Goal: Task Accomplishment & Management: Use online tool/utility

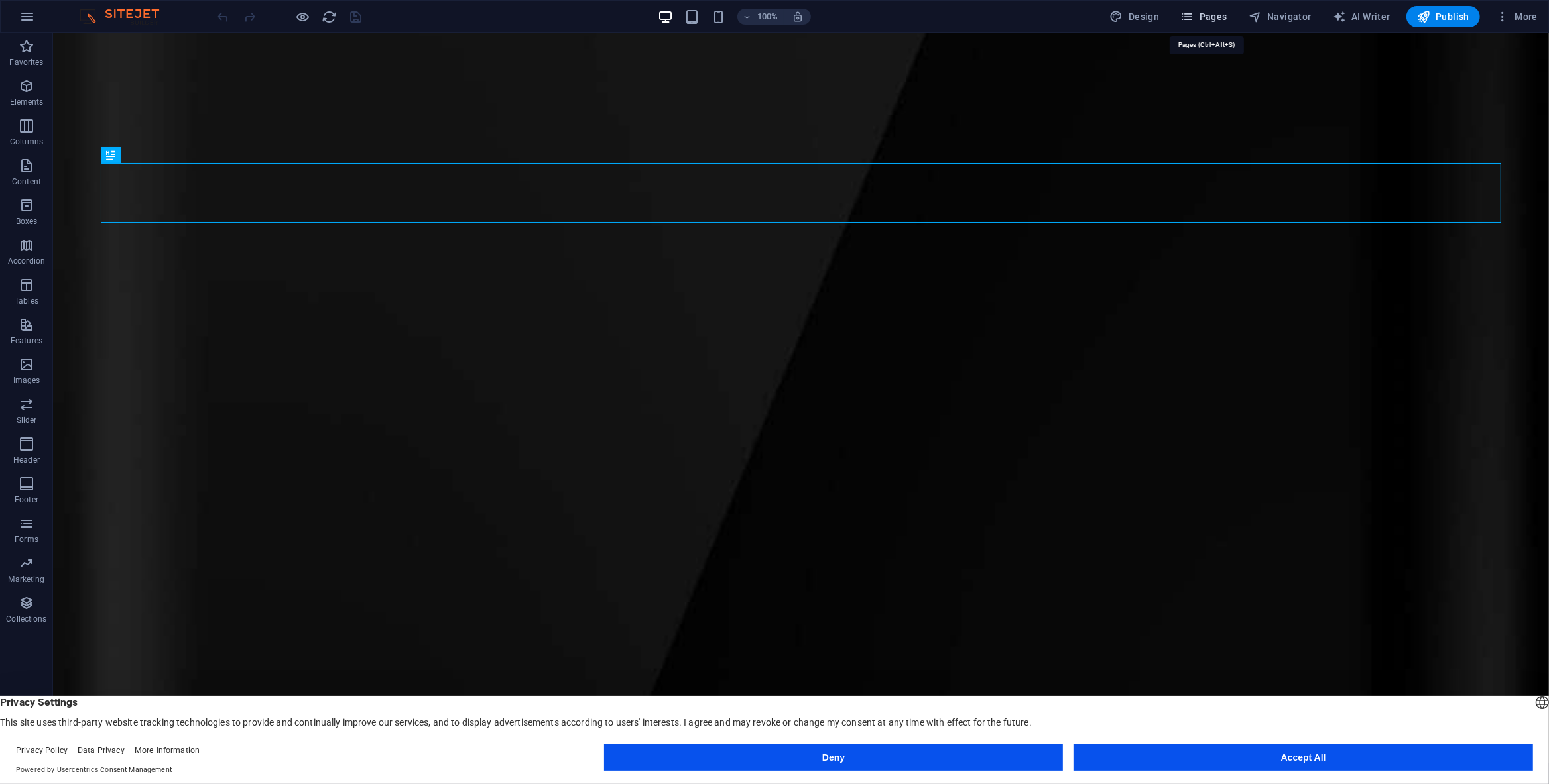
click at [1220, 14] on span "Pages" at bounding box center [1203, 17] width 46 height 13
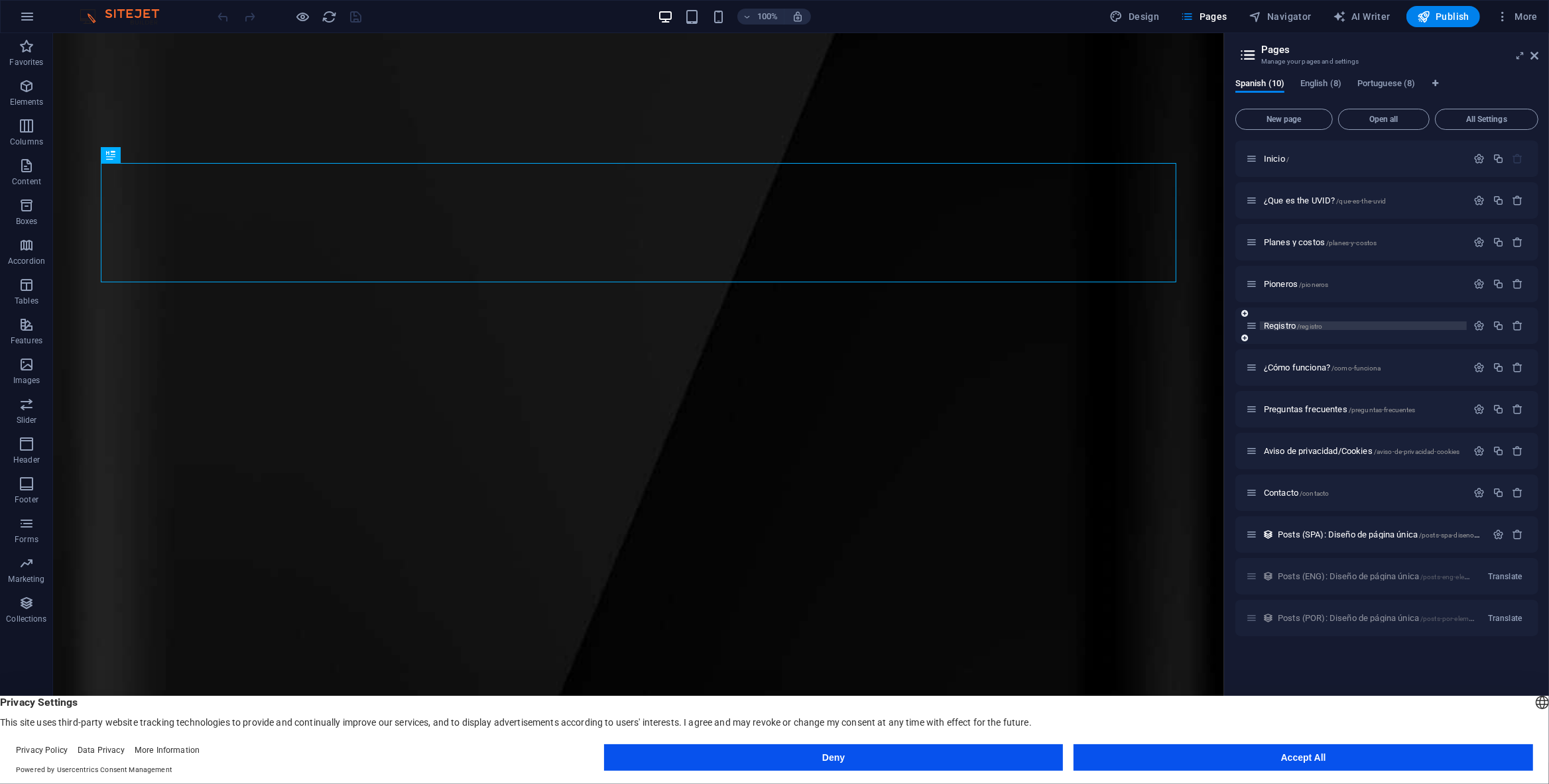
click at [1333, 324] on p "Registro /registro" at bounding box center [1364, 326] width 199 height 9
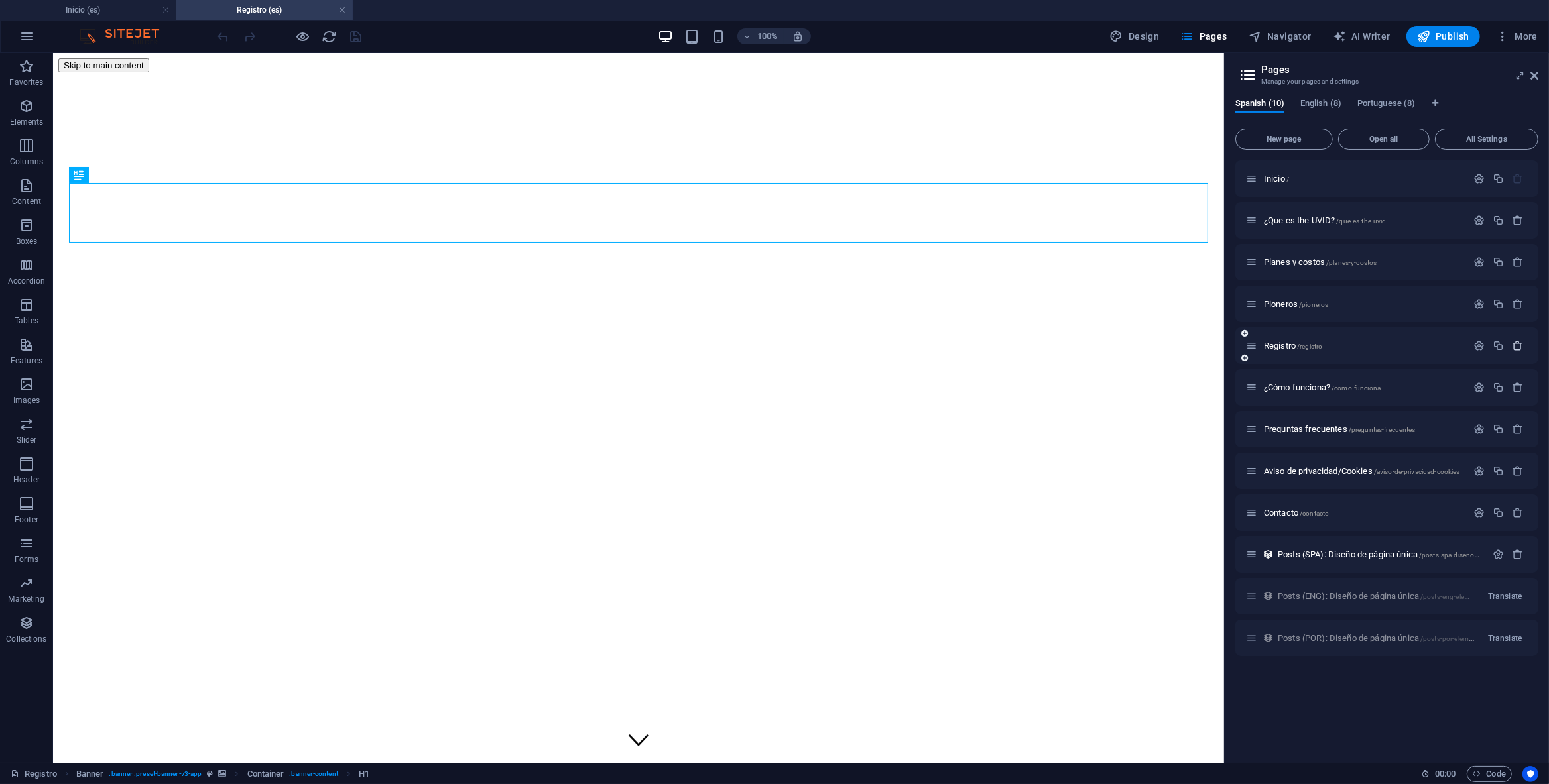
click at [1522, 343] on icon "button" at bounding box center [1518, 346] width 12 height 12
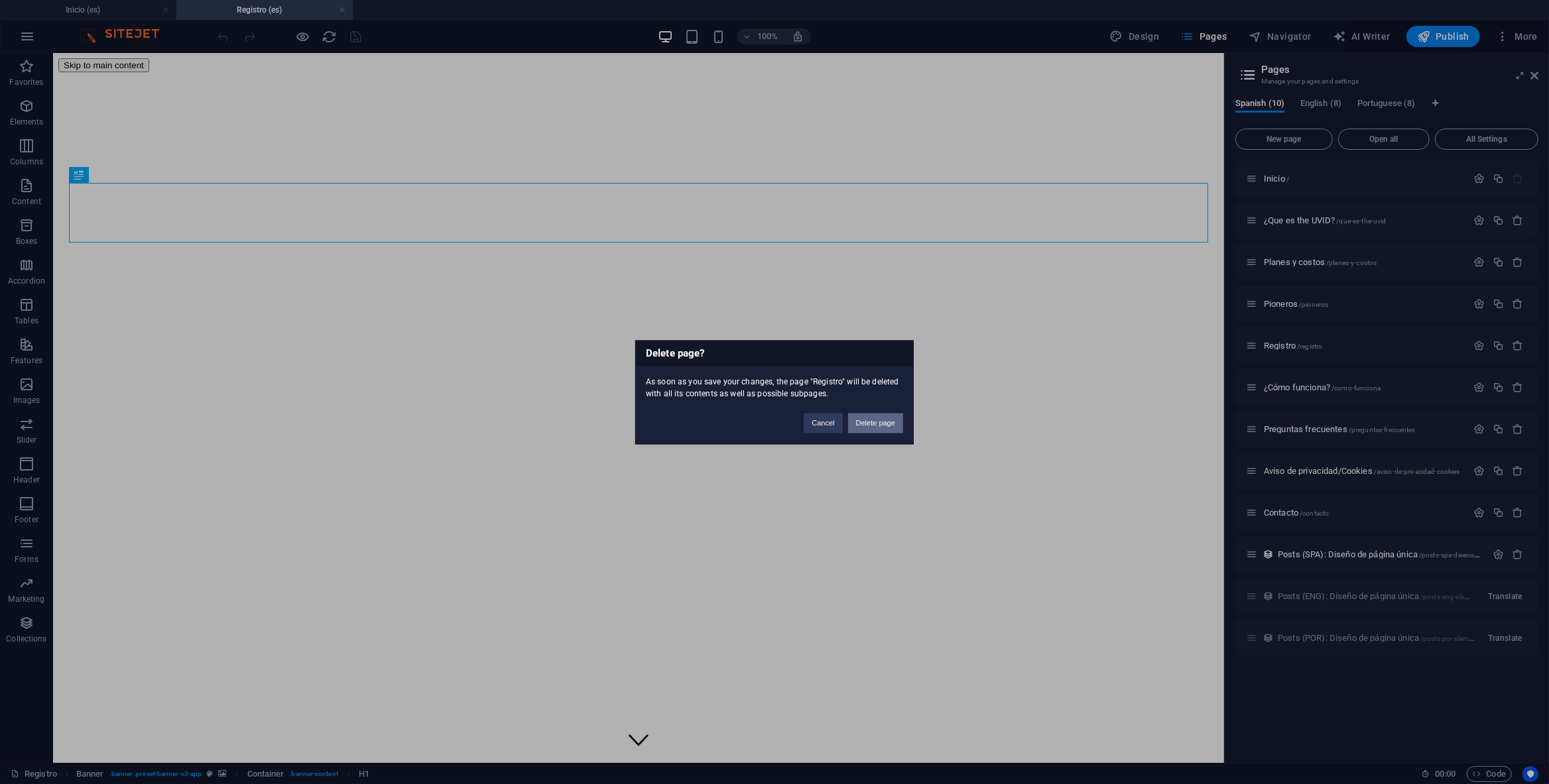
click at [881, 427] on button "Delete page" at bounding box center [876, 423] width 55 height 20
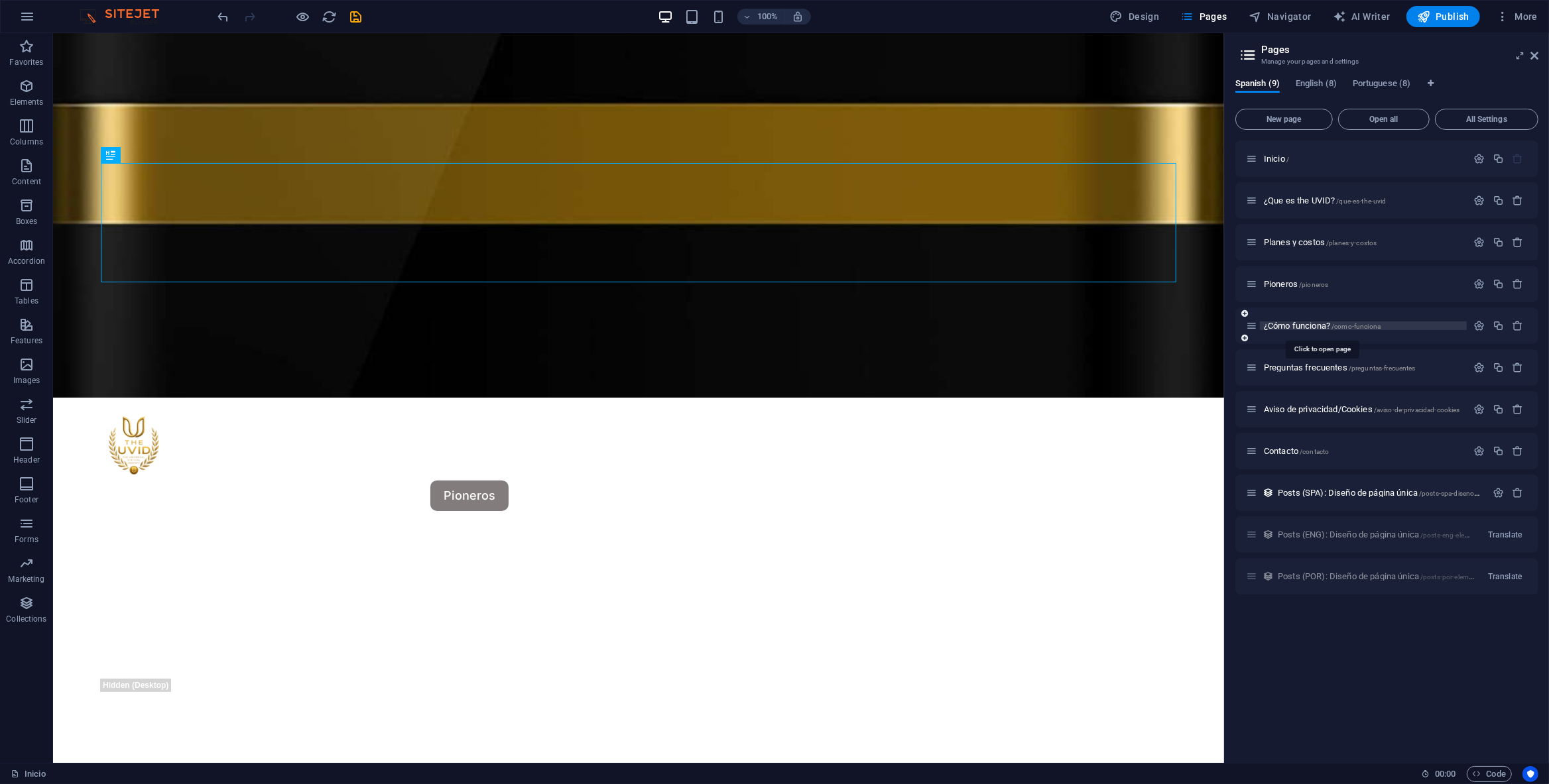
click at [1305, 328] on span "¿Cómo funciona? /como-funciona" at bounding box center [1322, 326] width 117 height 10
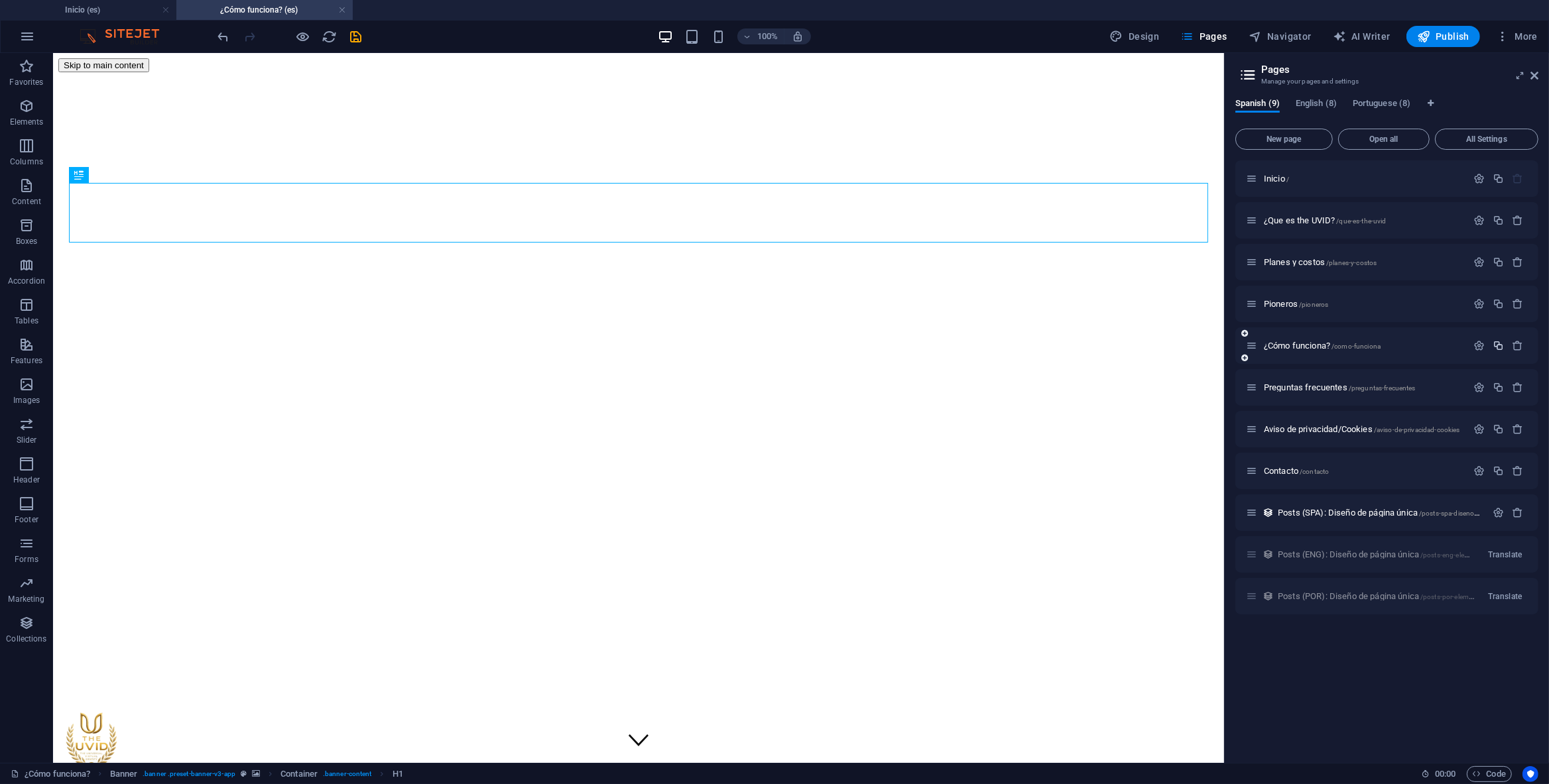
click at [1496, 345] on icon "button" at bounding box center [1498, 346] width 12 height 12
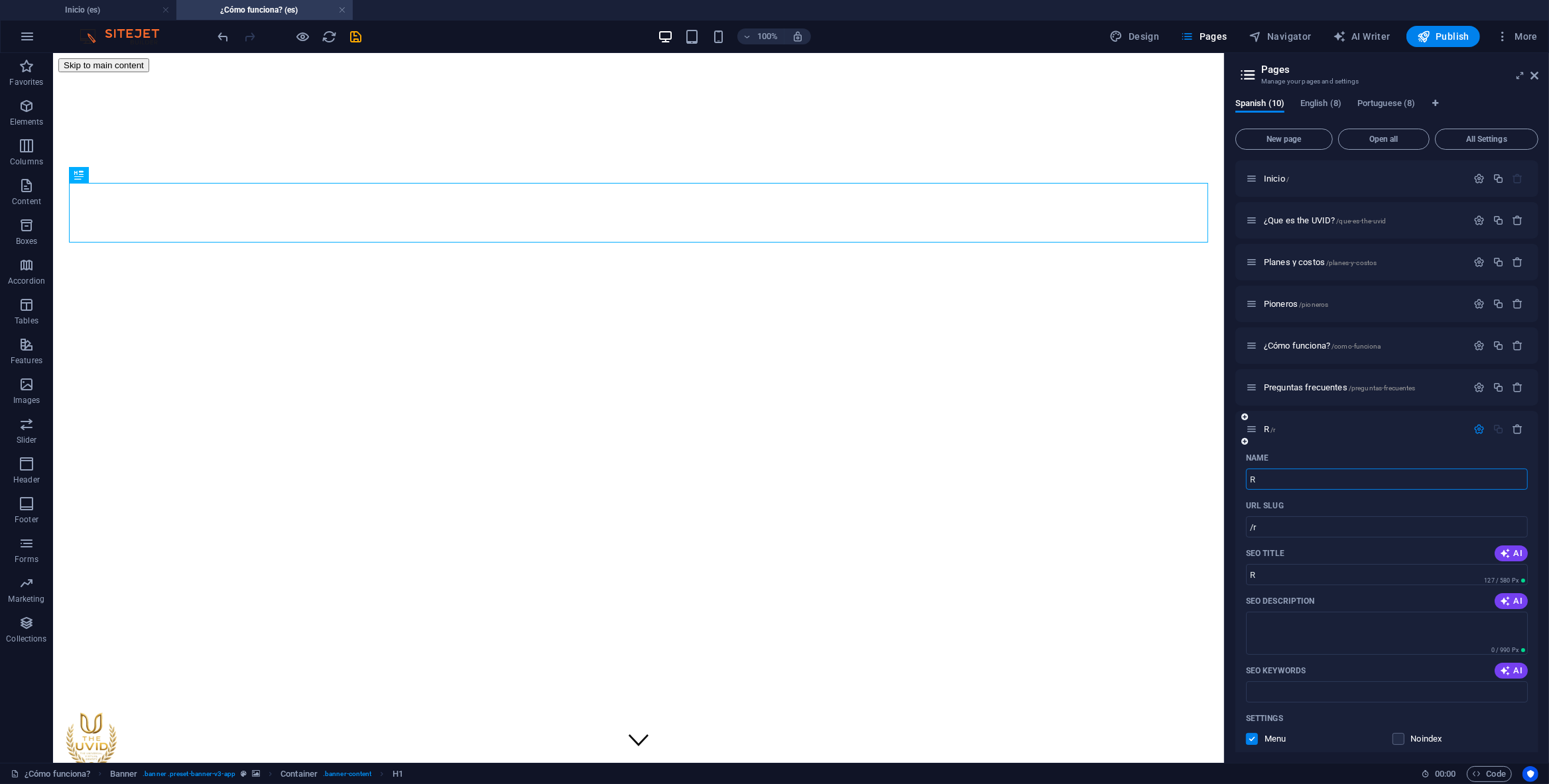
type input "R"
type input "/r"
type input "R"
type input "/"
type input "THE"
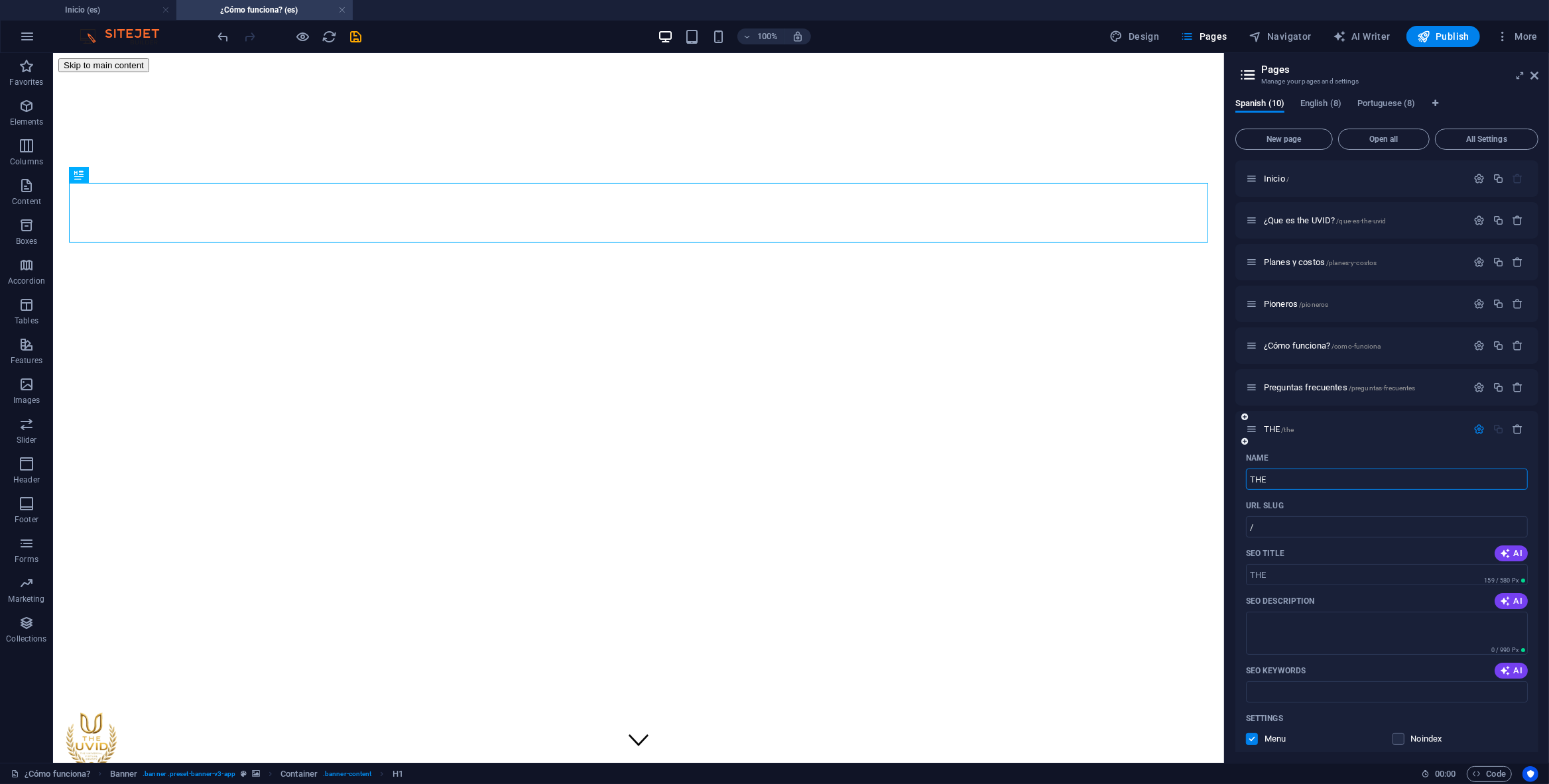
type input "/the"
type input "THE"
type input "THE UVIS"
type input "/the-uvis"
type input "THE UVIS"
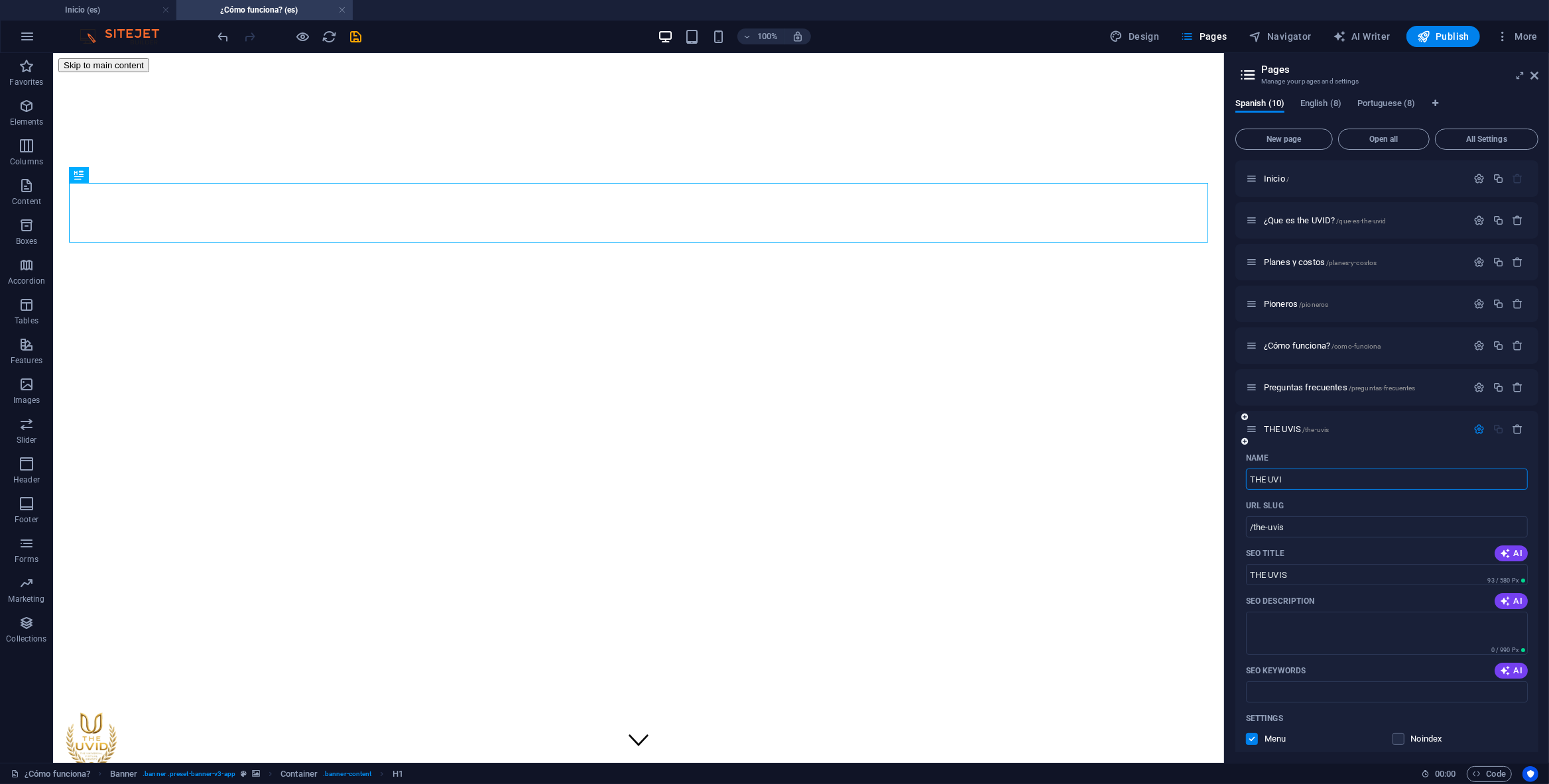
type input "THE UVID"
type input "/the-uvi"
type input "THE UVI"
type input "THE UVID"
type input "/the-uvid"
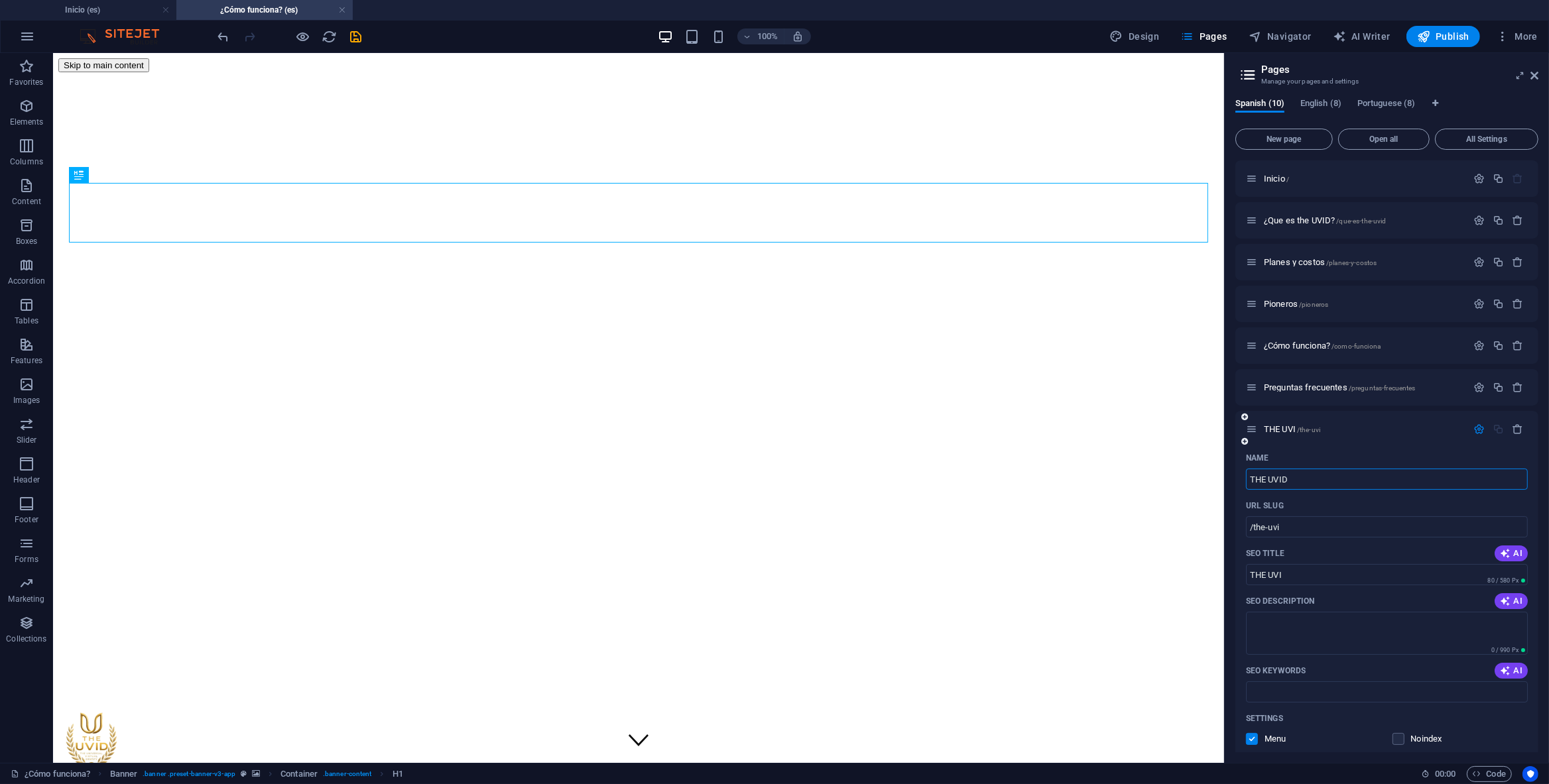
type input "THE UVID"
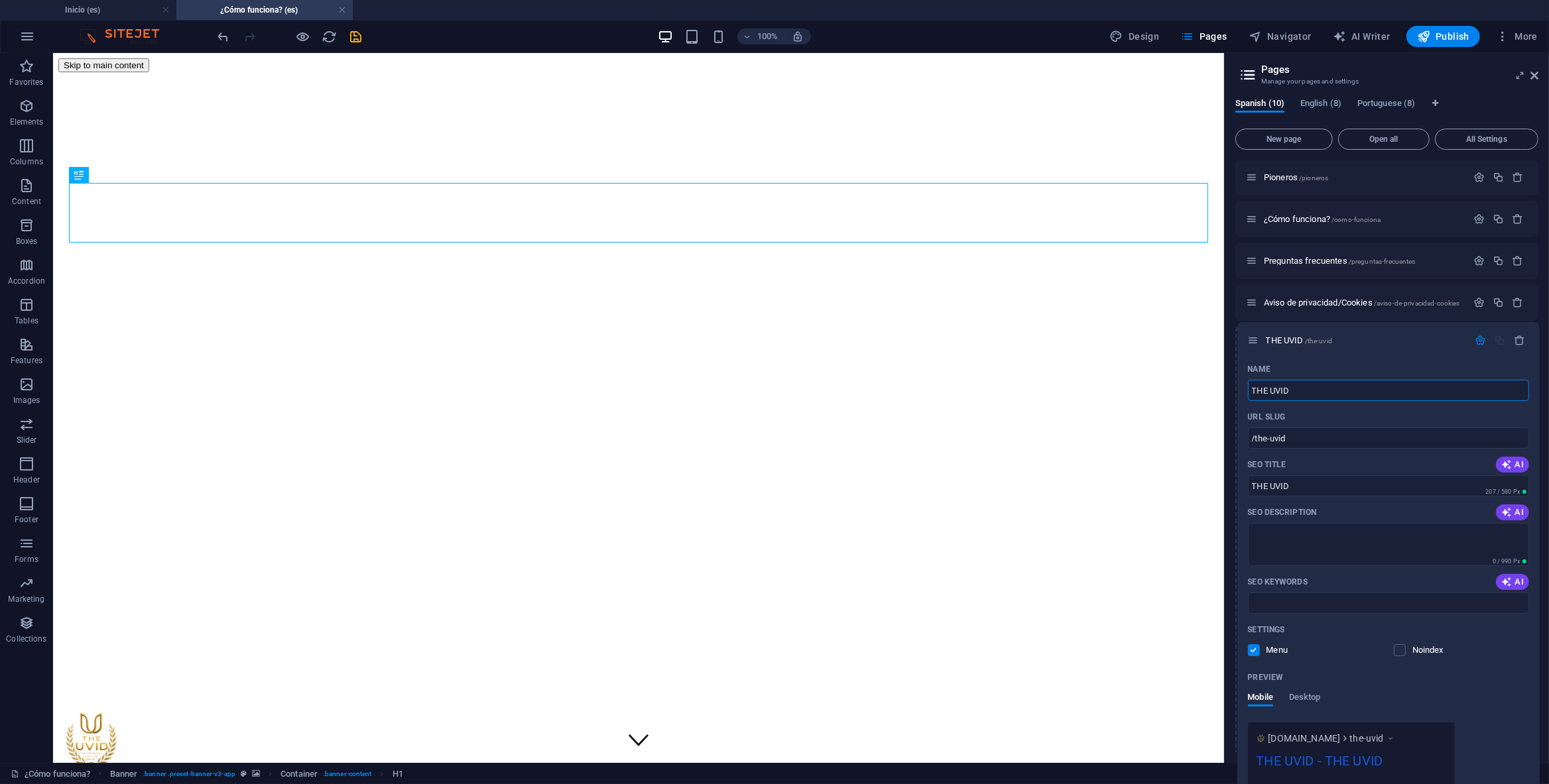
scroll to position [127, 0]
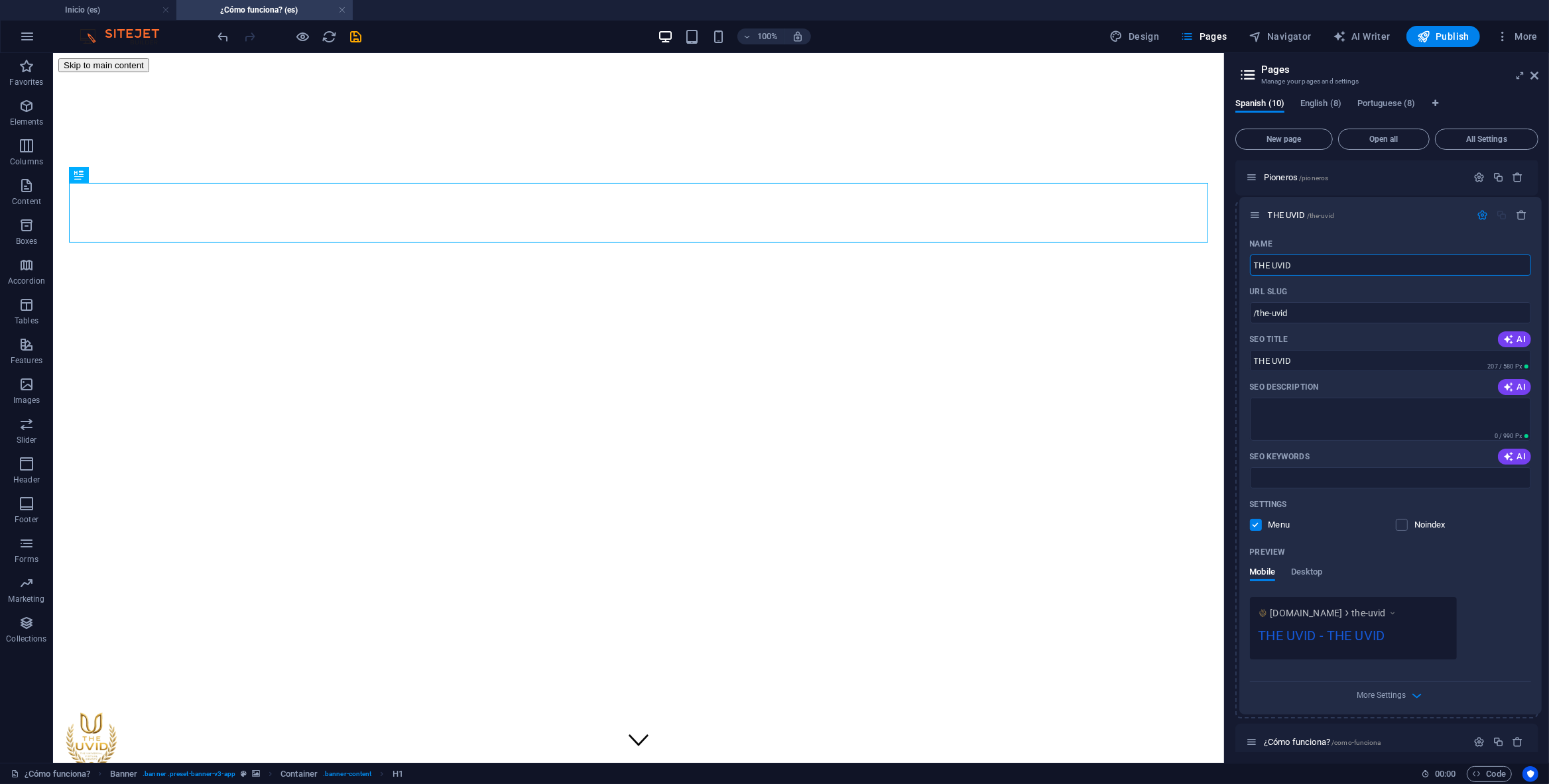
drag, startPoint x: 1247, startPoint y: 431, endPoint x: 1252, endPoint y: 212, distance: 219.1
click at [1252, 212] on div "Inicio / ¿Que es the UVID? /que-es-the-uvid Planes y costos /planes-y-costos Pi…" at bounding box center [1387, 522] width 303 height 977
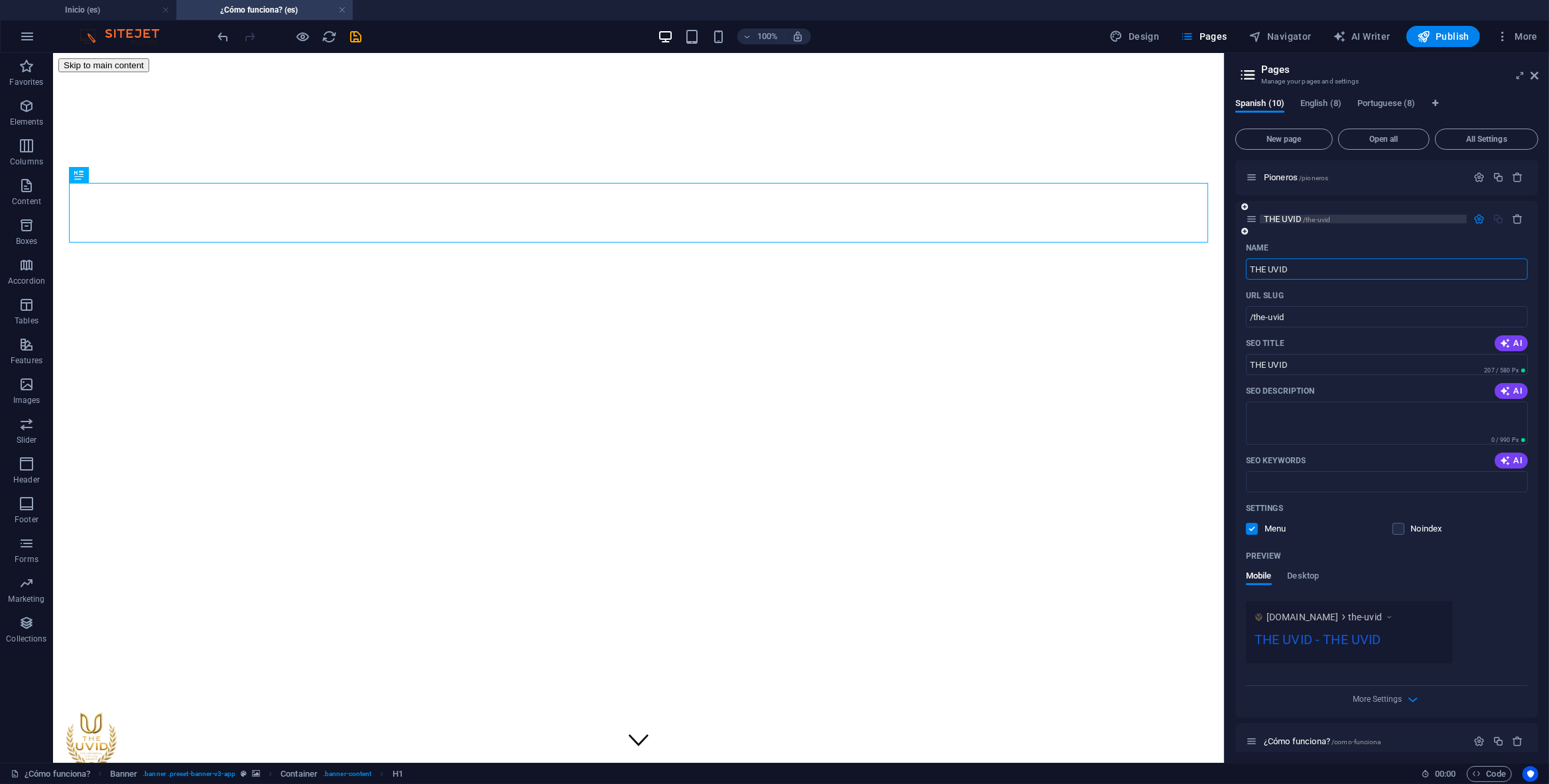
click at [1339, 217] on p "THE UVID /the-uvid" at bounding box center [1364, 219] width 199 height 9
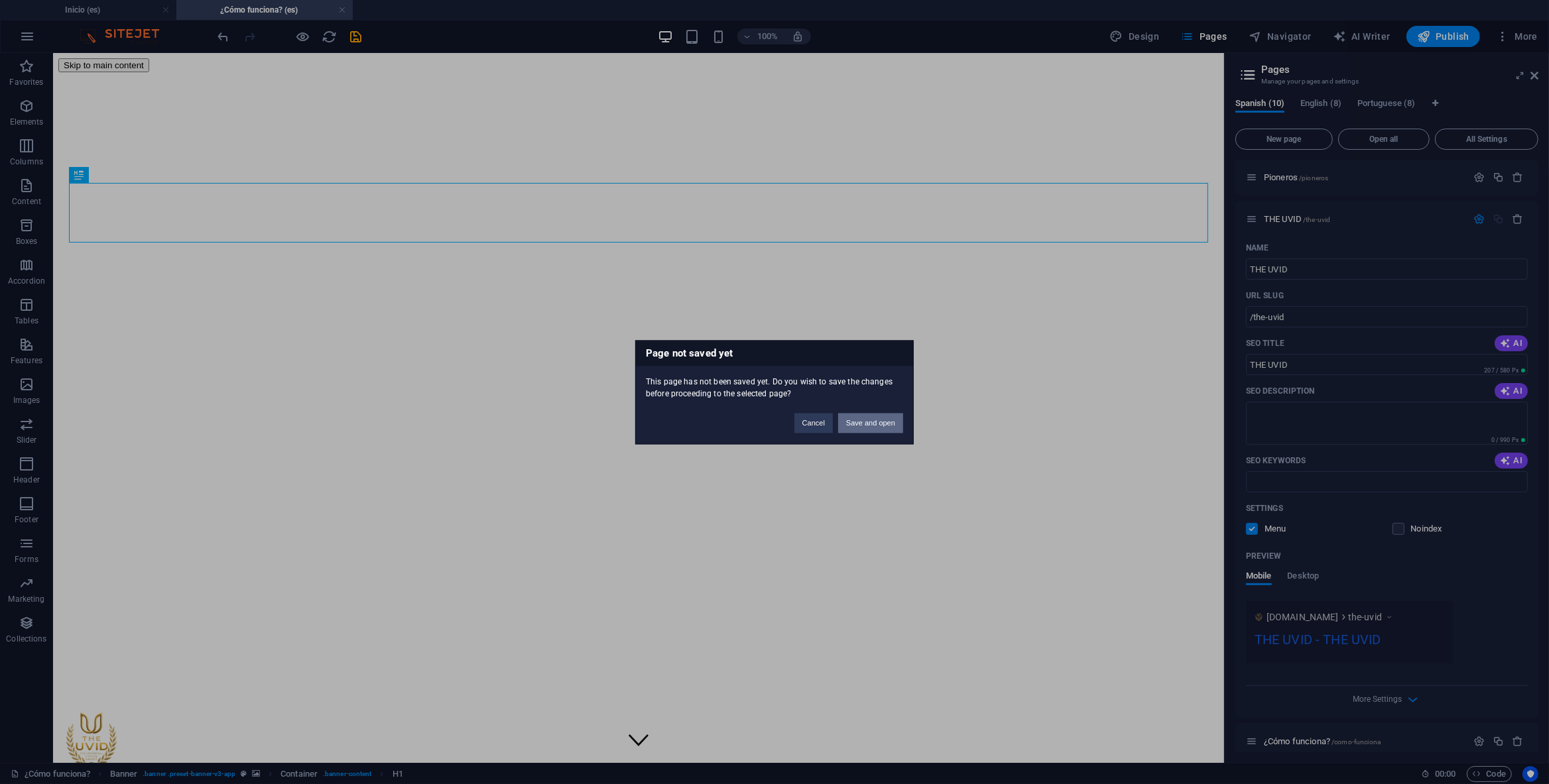
click at [872, 420] on button "Save and open" at bounding box center [871, 423] width 65 height 20
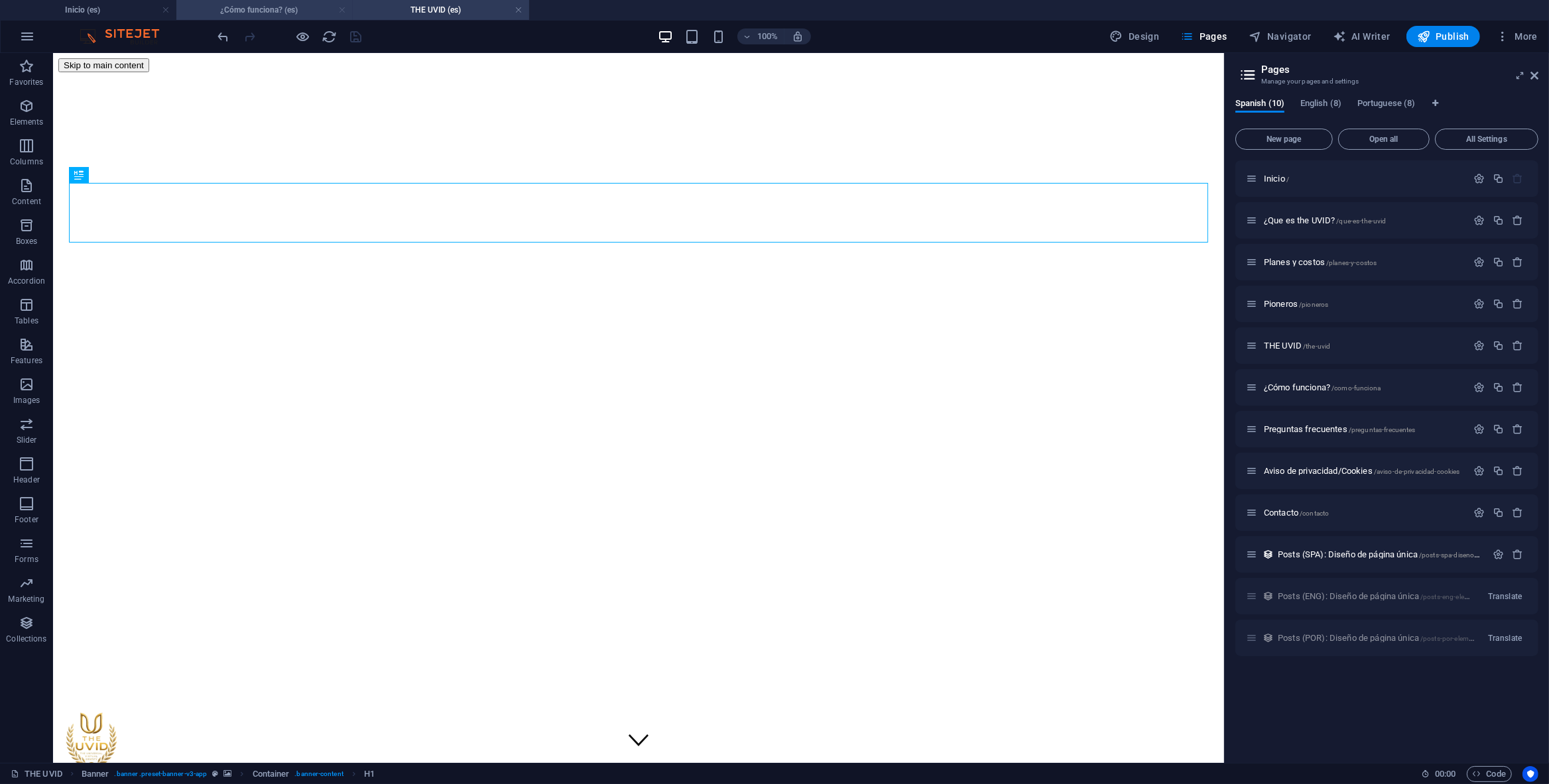
scroll to position [0, 0]
click at [341, 9] on link at bounding box center [342, 10] width 8 height 12
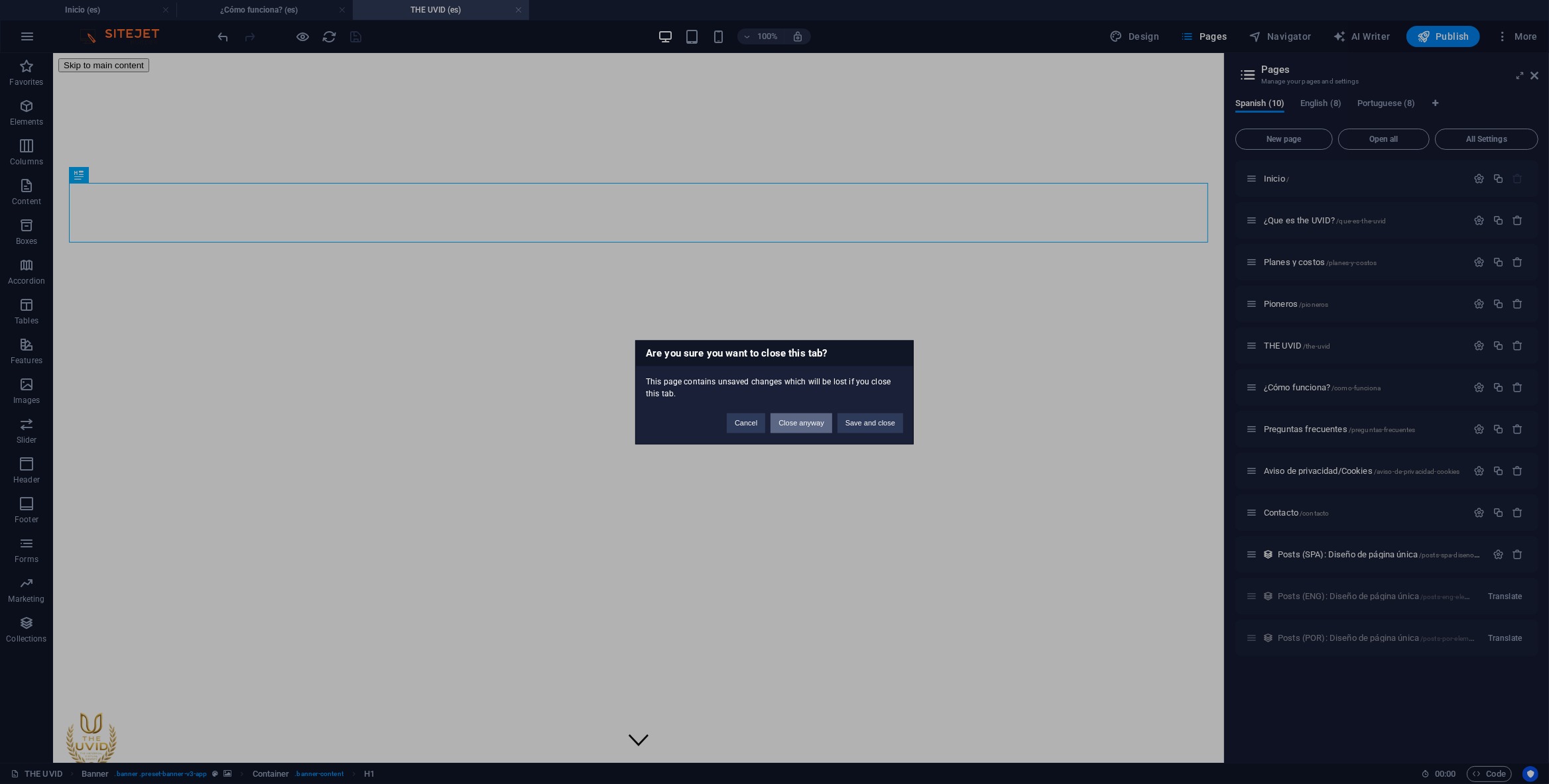
click at [806, 421] on button "Close anyway" at bounding box center [801, 423] width 61 height 20
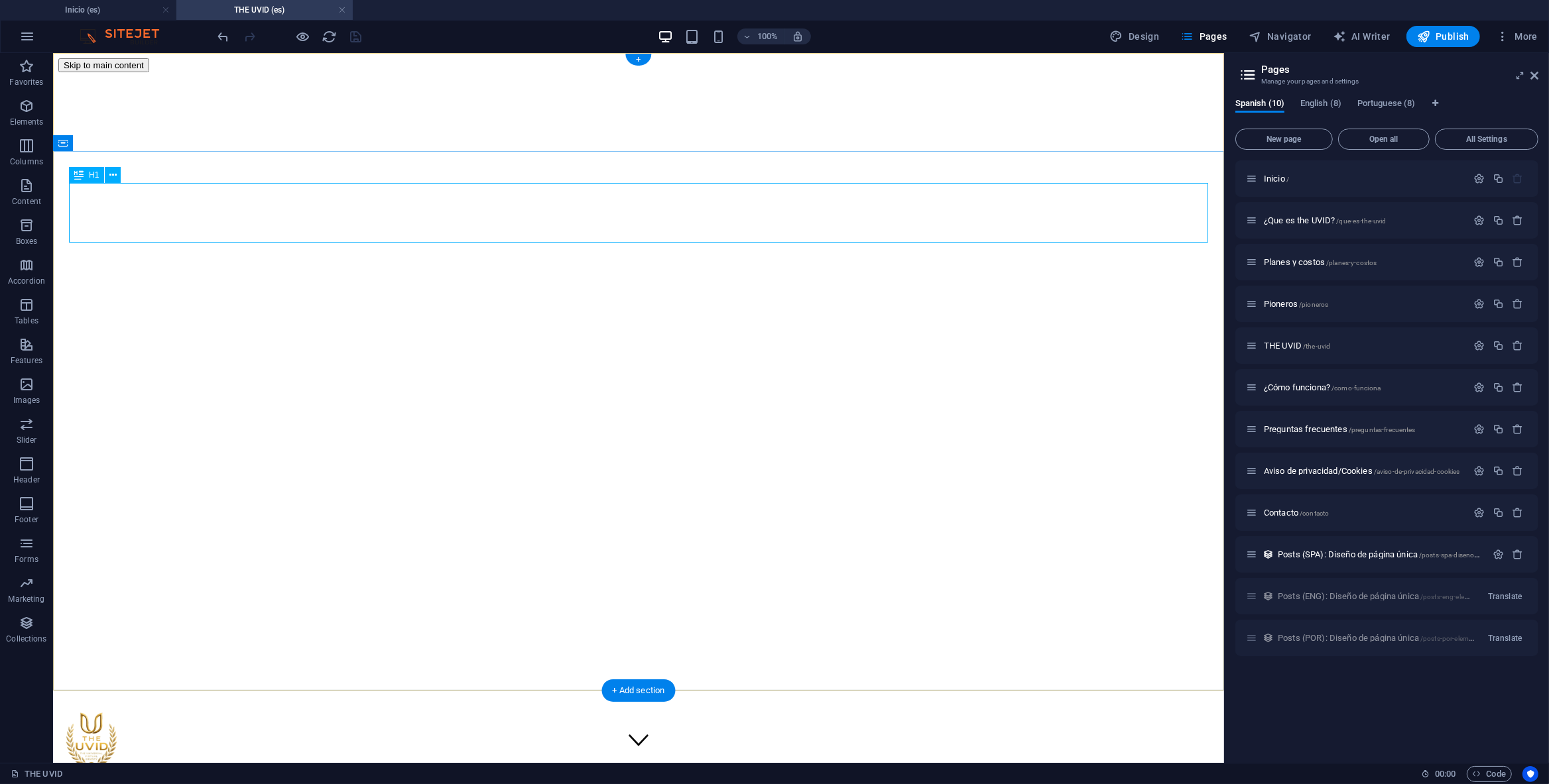
click at [1295, 347] on span "THE UVID /the-uvid" at bounding box center [1297, 345] width 66 height 10
click at [1480, 345] on icon "button" at bounding box center [1479, 346] width 12 height 12
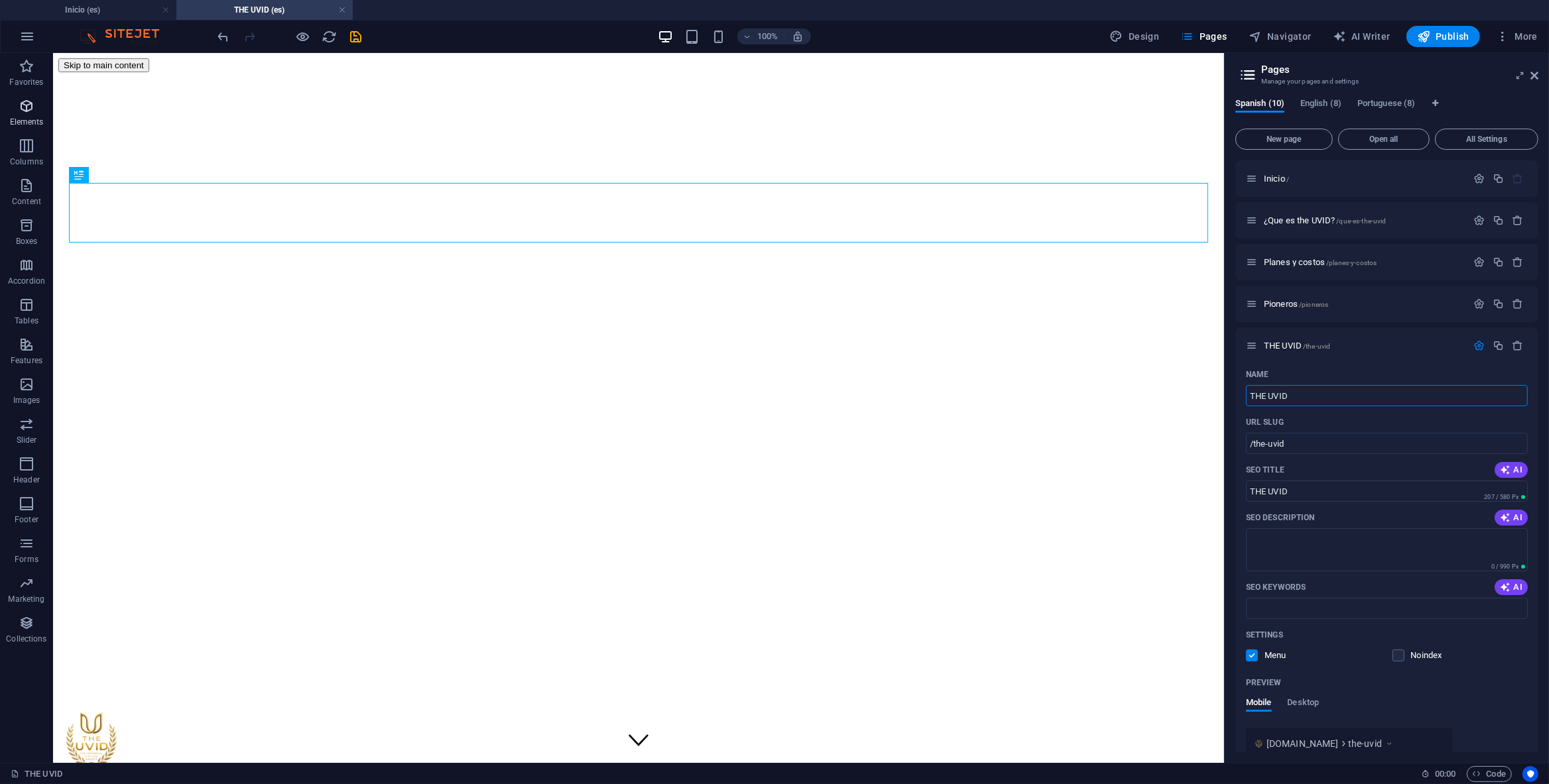
click at [29, 129] on span "Elements" at bounding box center [27, 114] width 53 height 32
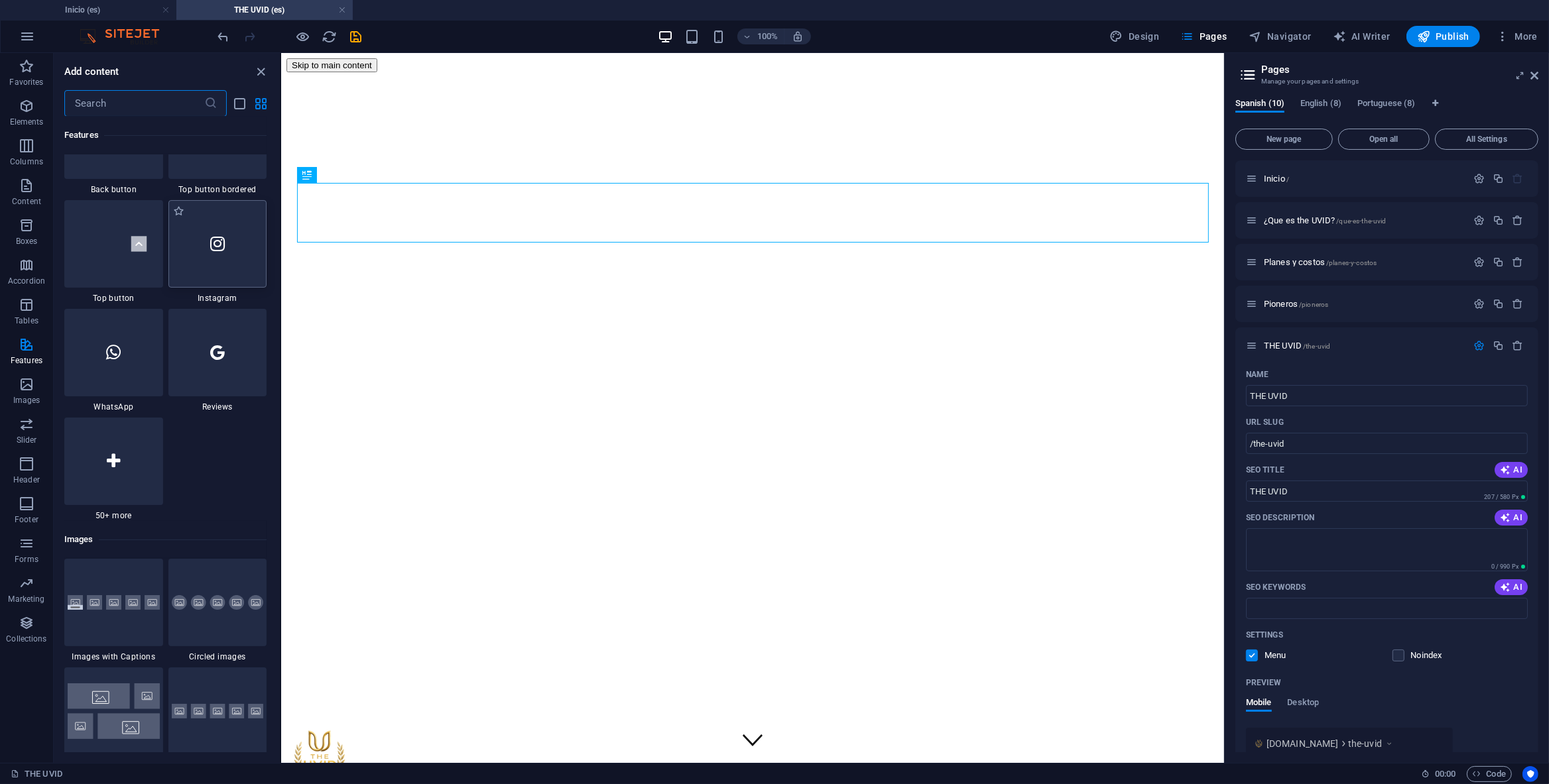
scroll to position [6334, 0]
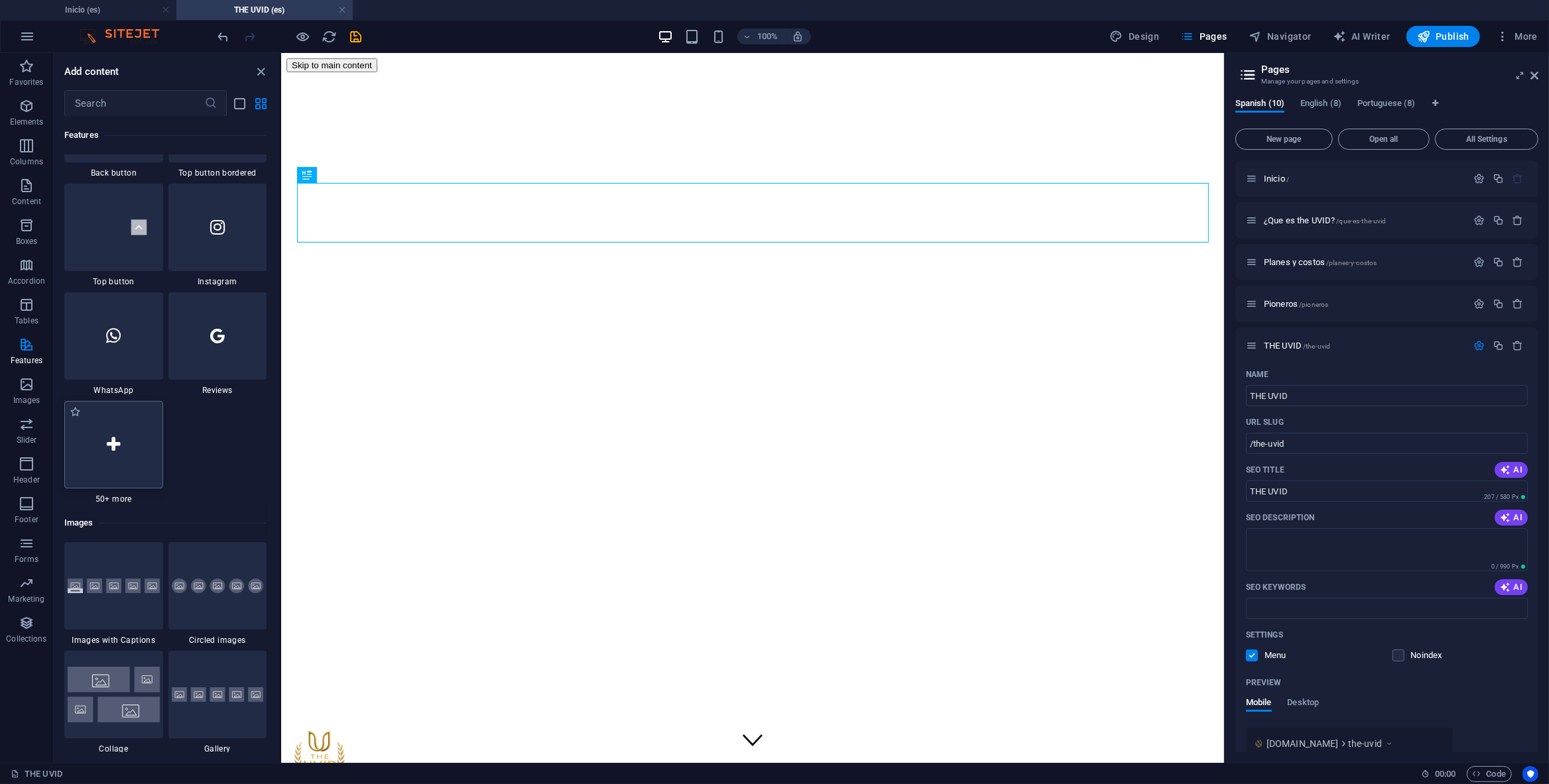
click at [123, 446] on div at bounding box center [113, 444] width 99 height 87
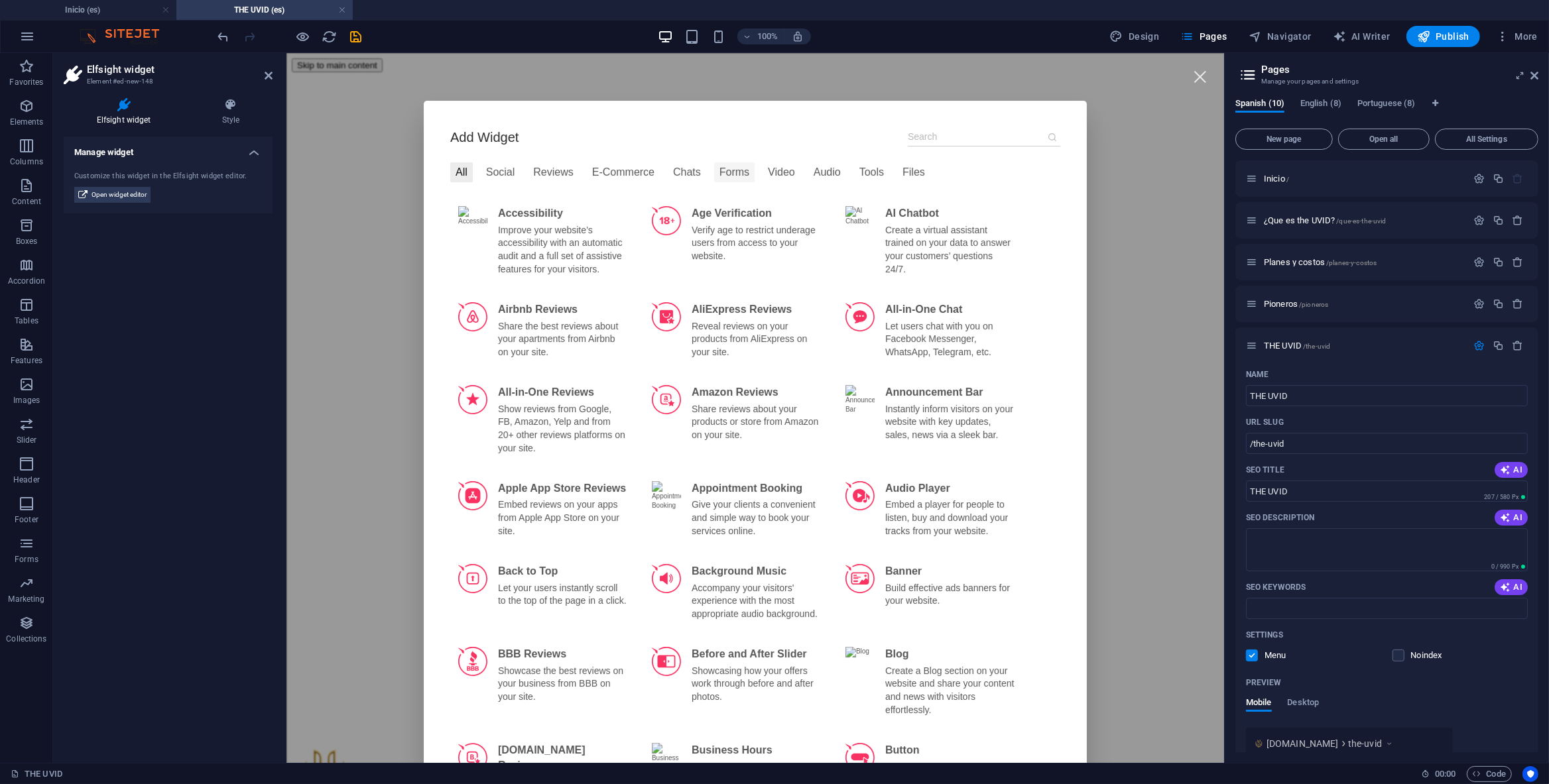
click at [739, 170] on div "Forms" at bounding box center [734, 172] width 40 height 20
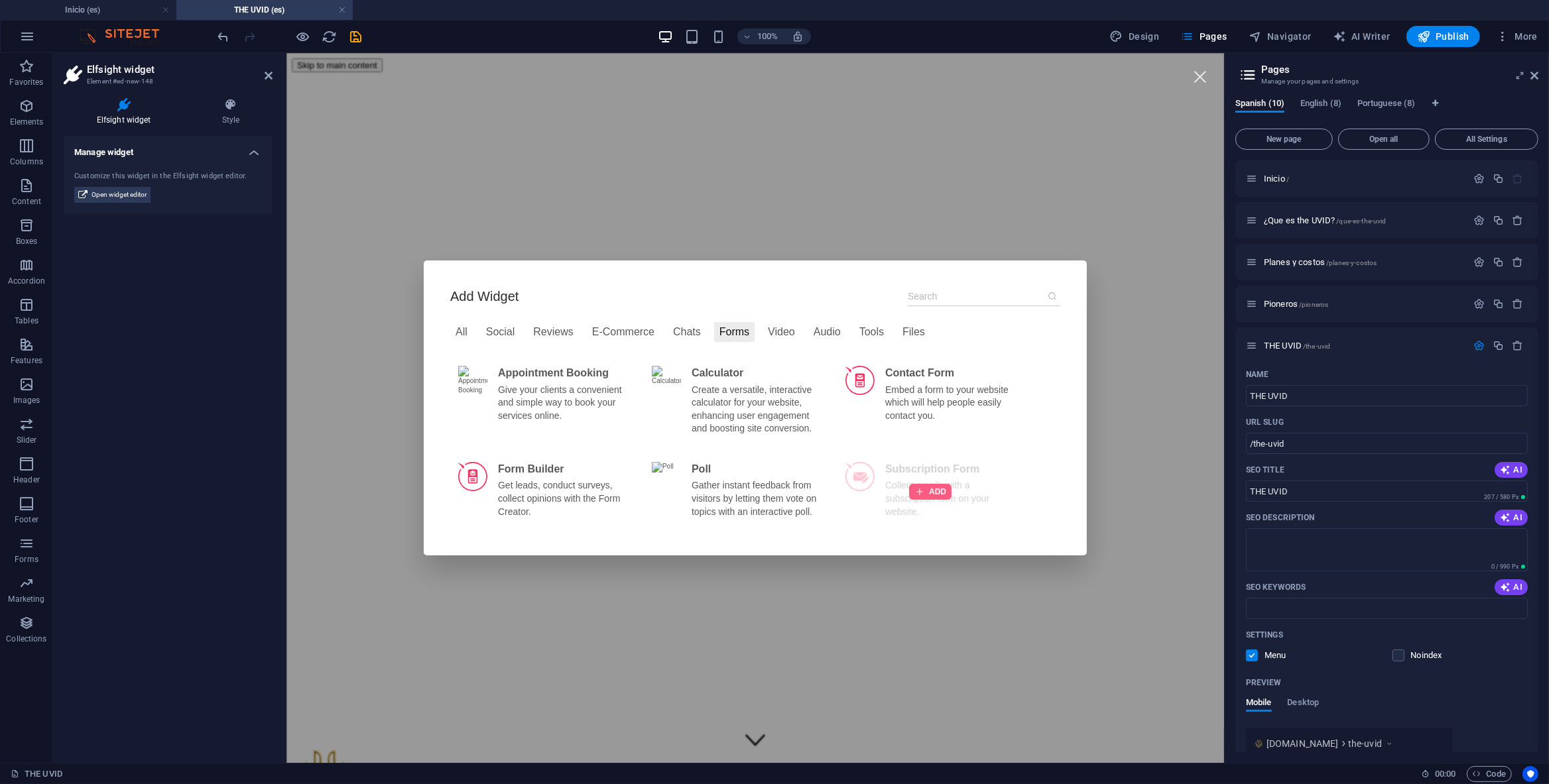
click at [929, 483] on div at bounding box center [929, 491] width 43 height 16
